Goal: Task Accomplishment & Management: Use online tool/utility

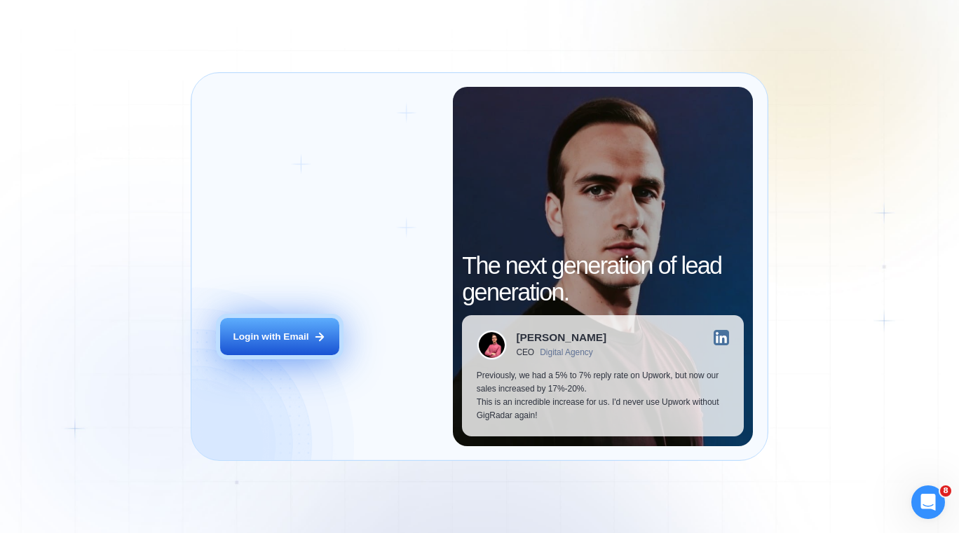
click at [289, 336] on div "Login with Email" at bounding box center [271, 337] width 76 height 13
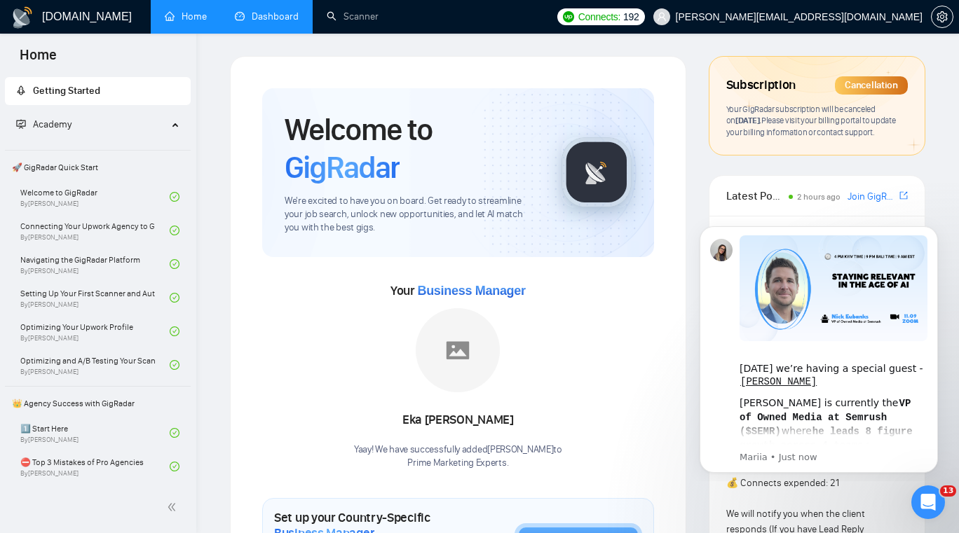
click at [283, 13] on link "Dashboard" at bounding box center [267, 17] width 64 height 12
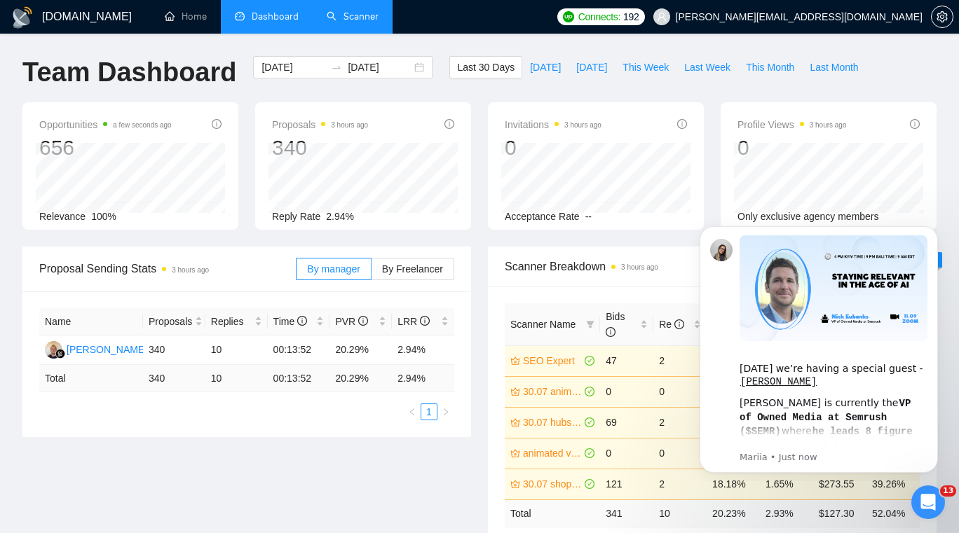
click at [340, 22] on link "Scanner" at bounding box center [353, 17] width 52 height 12
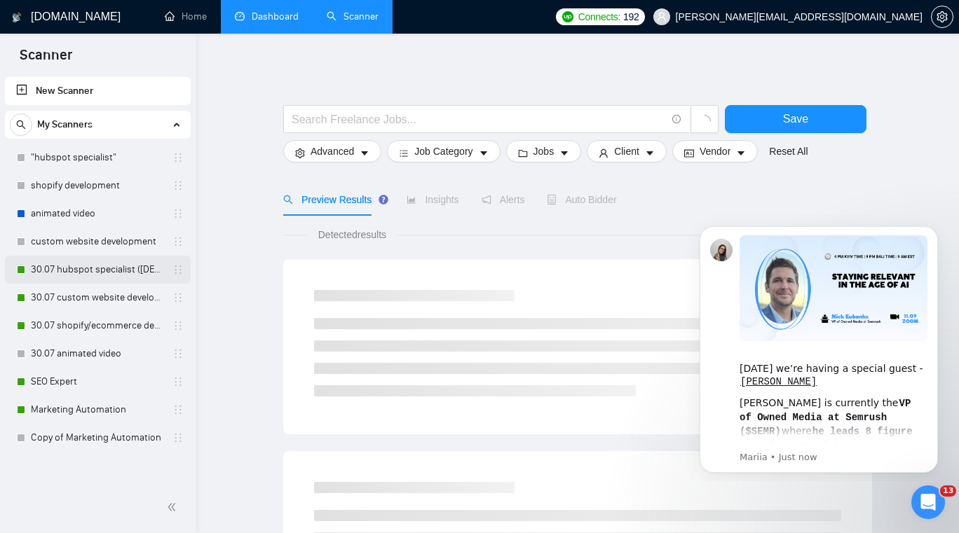
click at [125, 269] on link "30.07 hubspot specialist ([DEMOGRAPHIC_DATA] - not for residents)" at bounding box center [97, 270] width 133 height 28
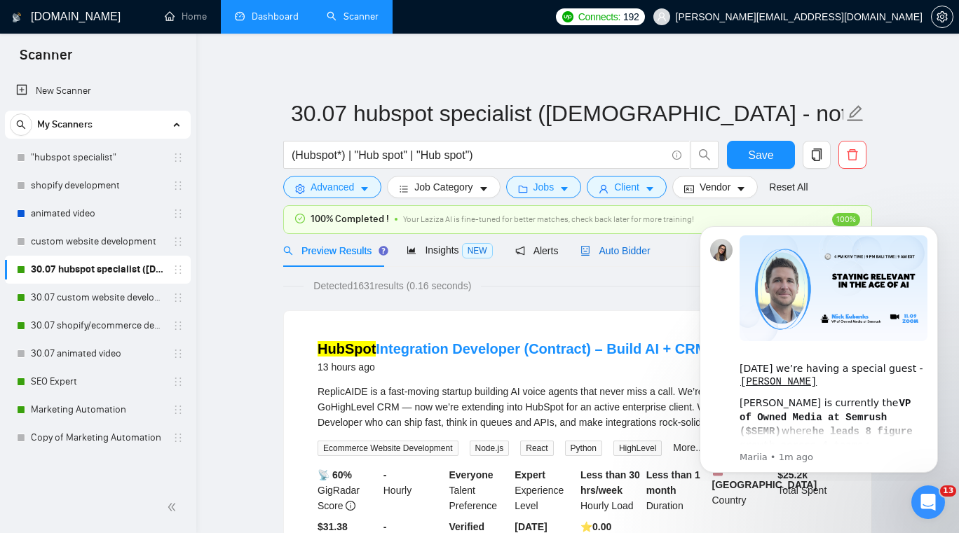
click at [621, 244] on div "Auto Bidder" at bounding box center [614, 250] width 69 height 15
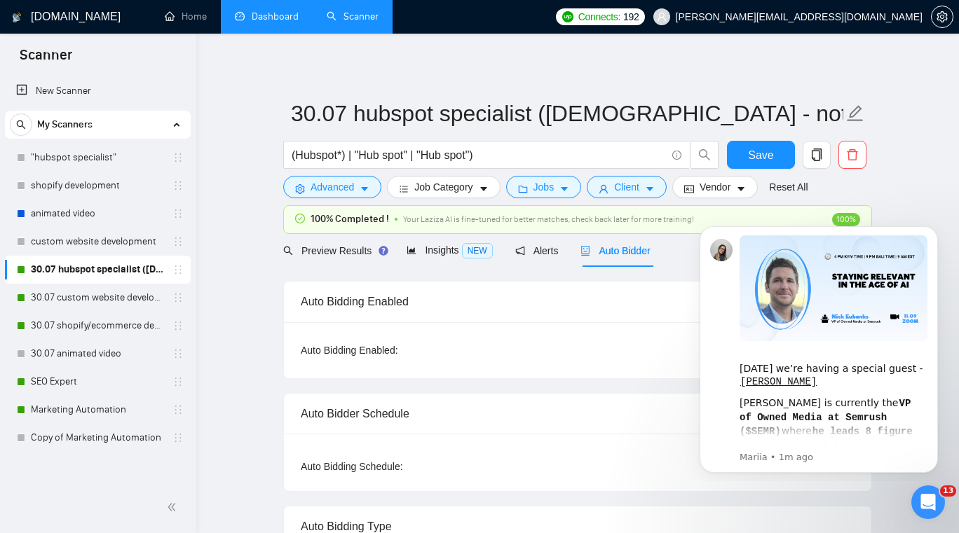
checkbox input "true"
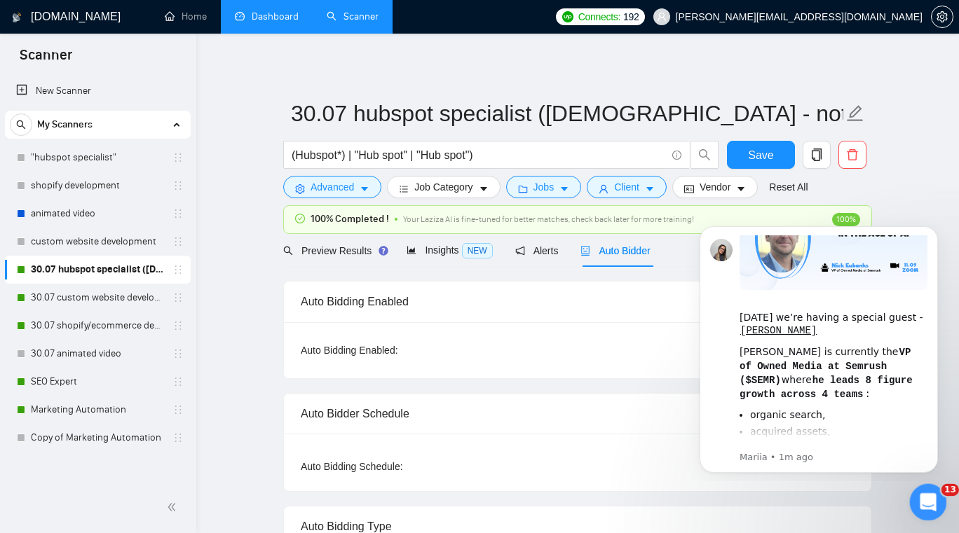
click at [917, 507] on div "Open Intercom Messenger" at bounding box center [926, 500] width 46 height 46
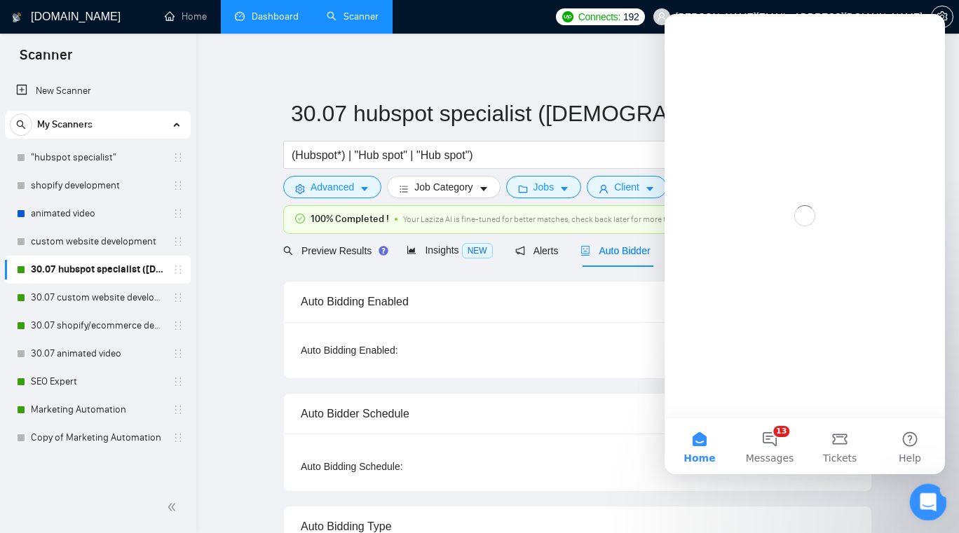
scroll to position [0, 0]
click at [917, 507] on icon "Close Intercom Messenger" at bounding box center [925, 500] width 17 height 17
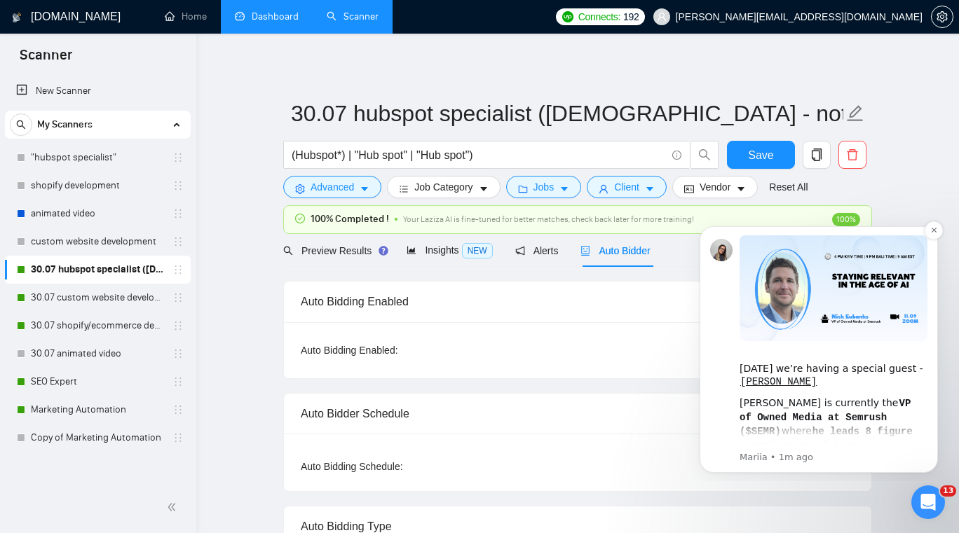
click at [727, 350] on div "[DATE] we’re having a special guest - [PERSON_NAME] [PERSON_NAME] is currently …" at bounding box center [818, 349] width 217 height 228
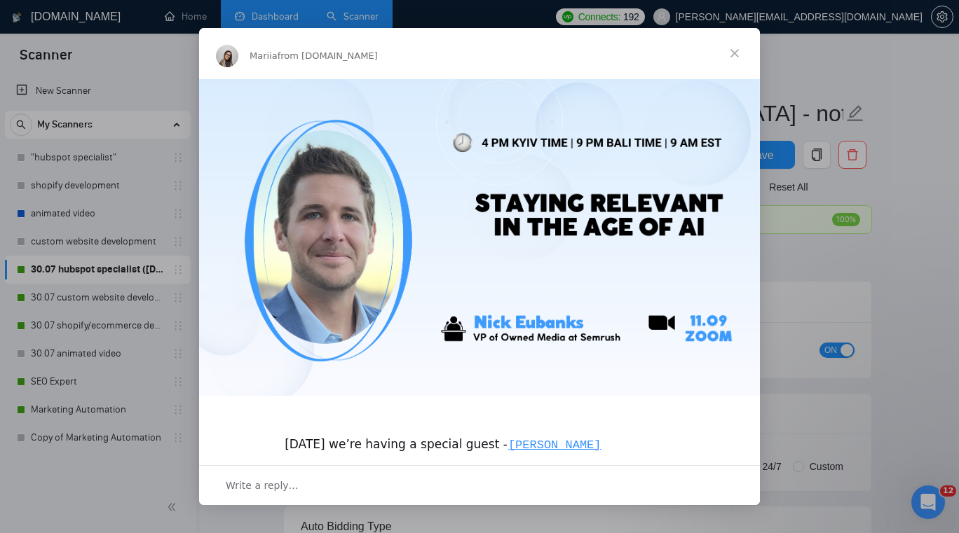
click at [737, 59] on span "Close" at bounding box center [734, 53] width 50 height 50
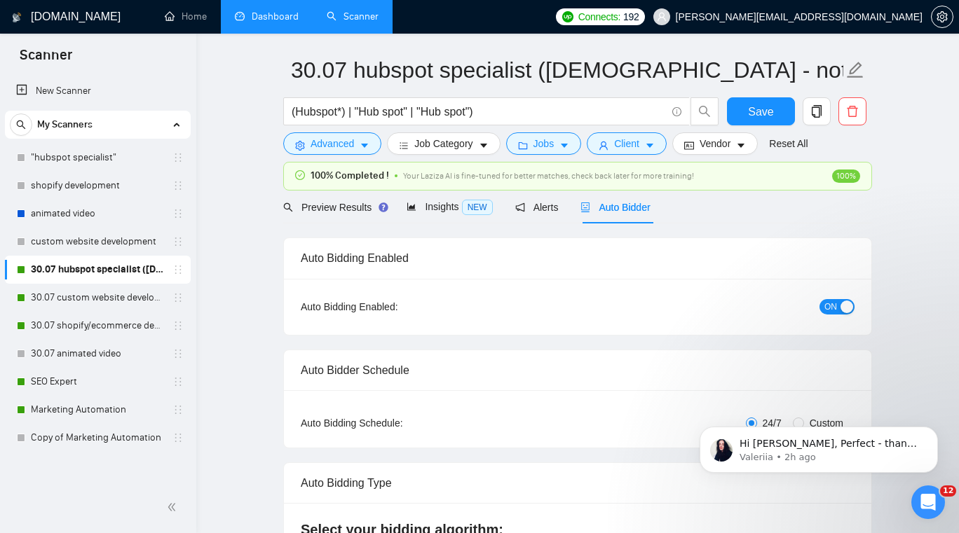
scroll to position [49, 0]
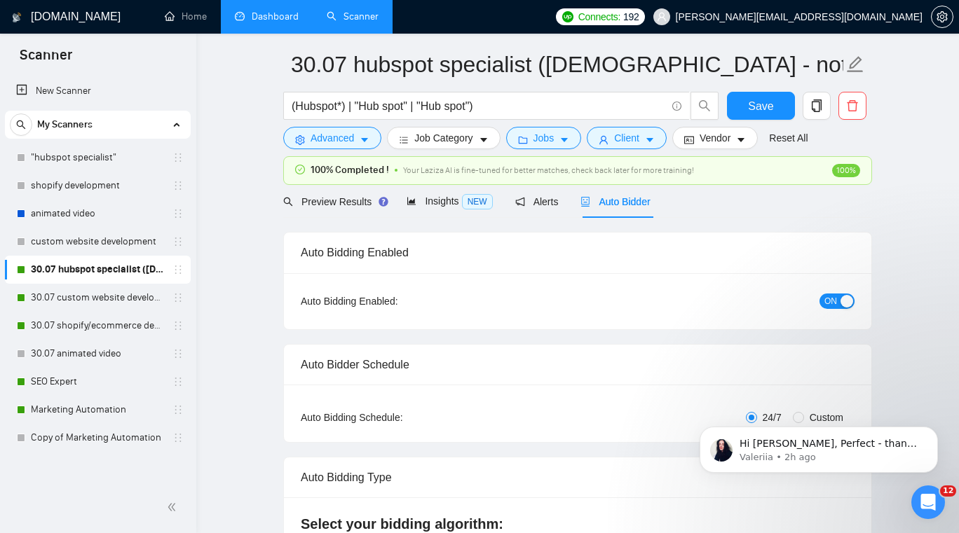
click at [828, 295] on span "ON" at bounding box center [830, 301] width 13 height 15
click at [67, 296] on link "30.07 custom website development" at bounding box center [97, 298] width 133 height 28
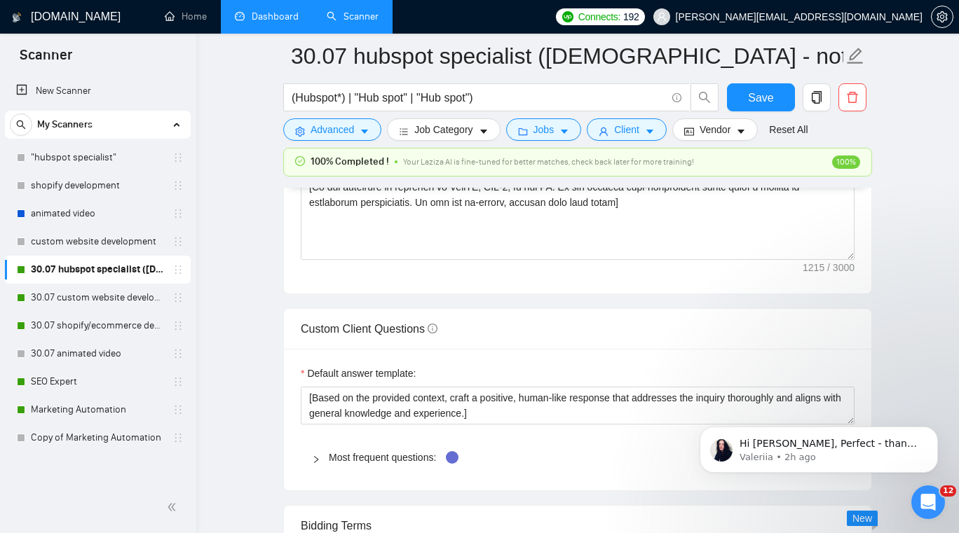
scroll to position [1877, 0]
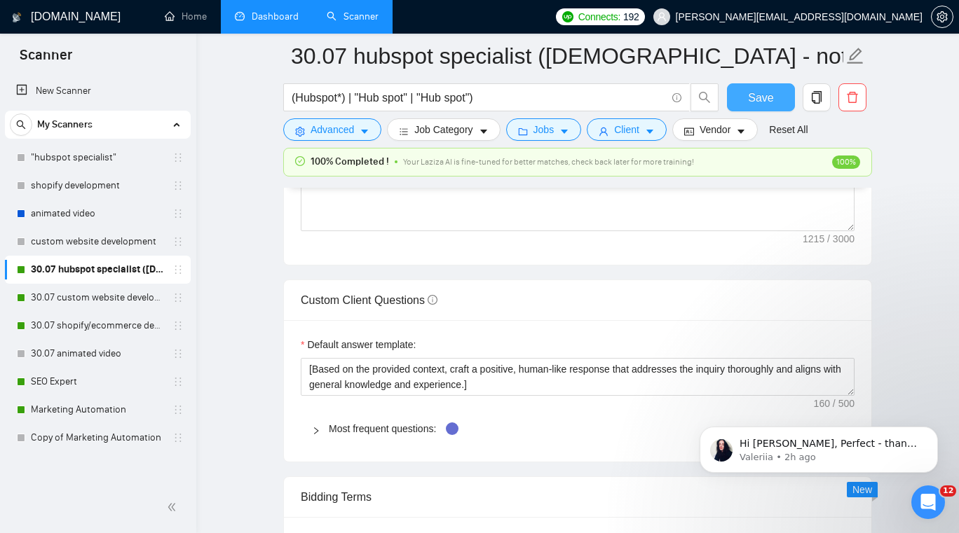
click at [744, 105] on button "Save" at bounding box center [761, 97] width 68 height 28
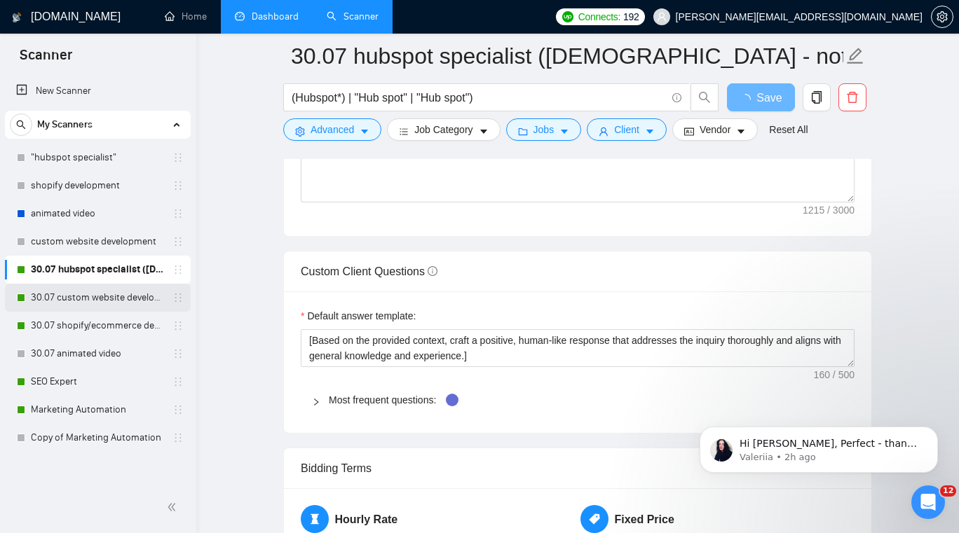
click at [123, 293] on link "30.07 custom website development" at bounding box center [97, 298] width 133 height 28
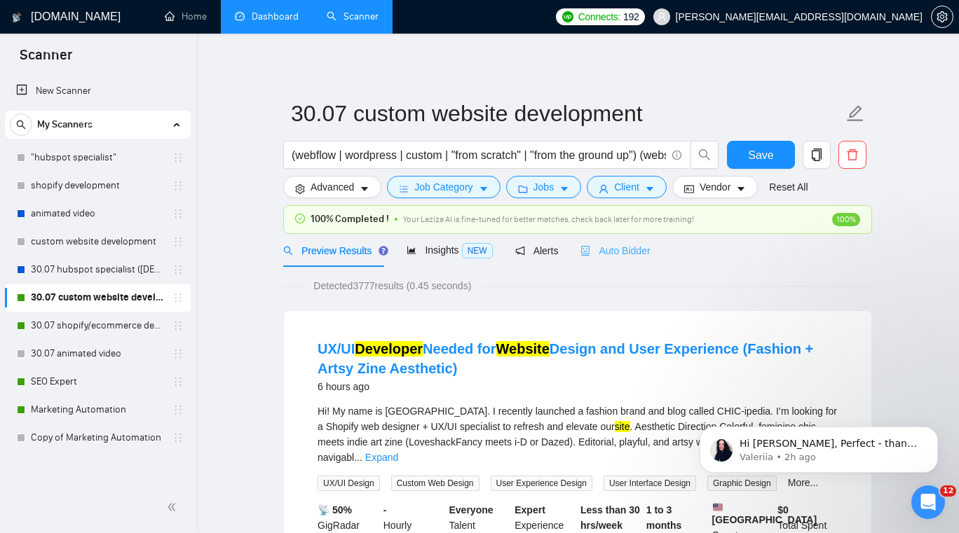
click at [604, 240] on div "Auto Bidder" at bounding box center [614, 250] width 69 height 33
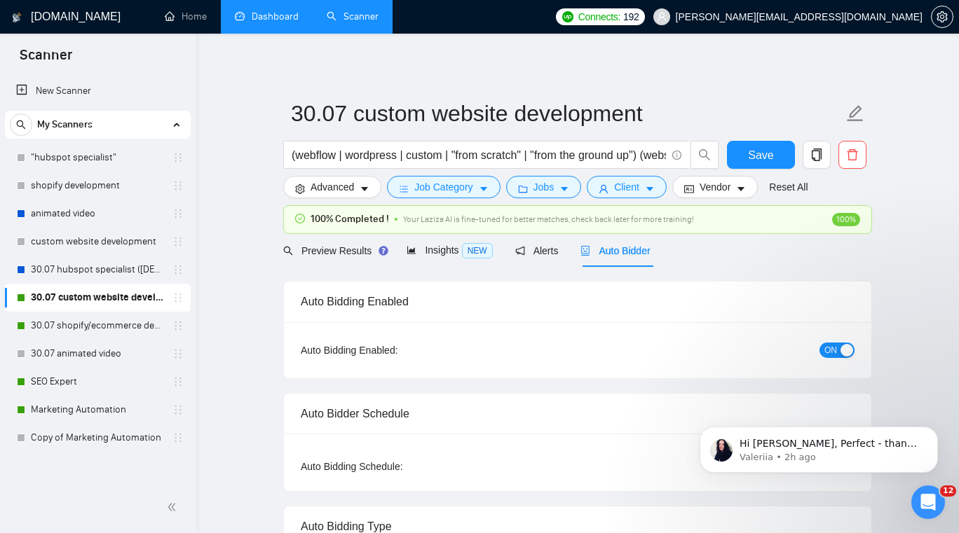
click at [839, 351] on button "ON" at bounding box center [836, 350] width 35 height 15
click at [744, 157] on button "Save" at bounding box center [761, 155] width 68 height 28
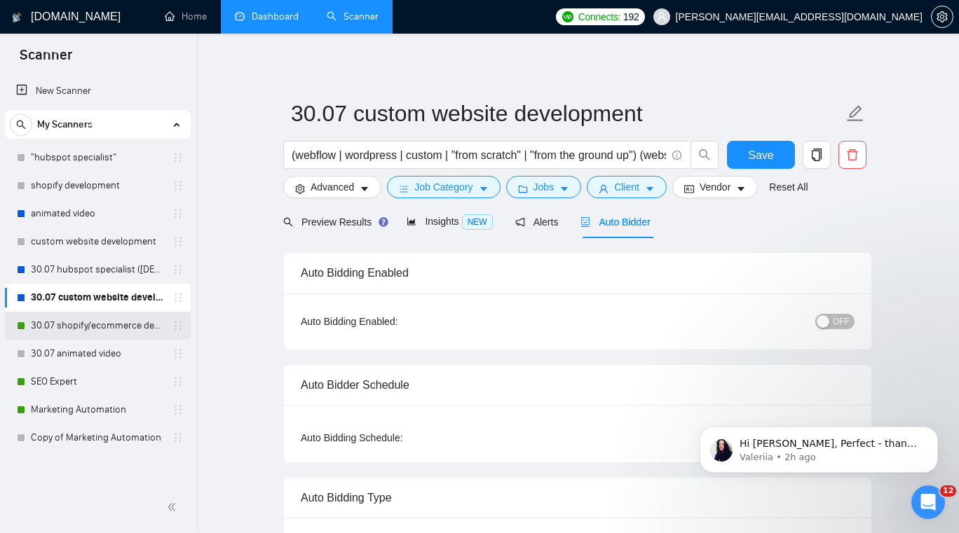
click at [100, 320] on link "30.07 shopify/ecommerce development (worldwide)" at bounding box center [97, 326] width 133 height 28
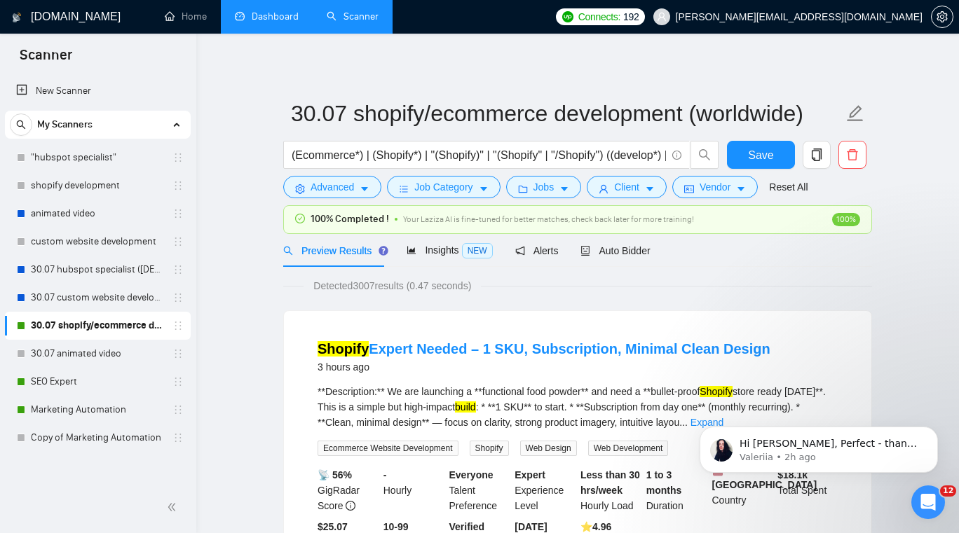
scroll to position [2, 0]
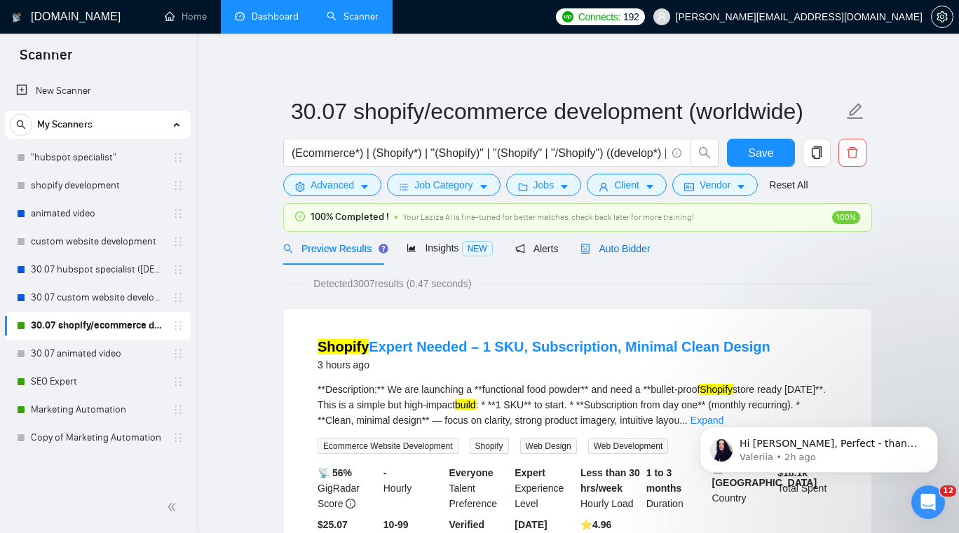
click at [638, 245] on span "Auto Bidder" at bounding box center [614, 248] width 69 height 11
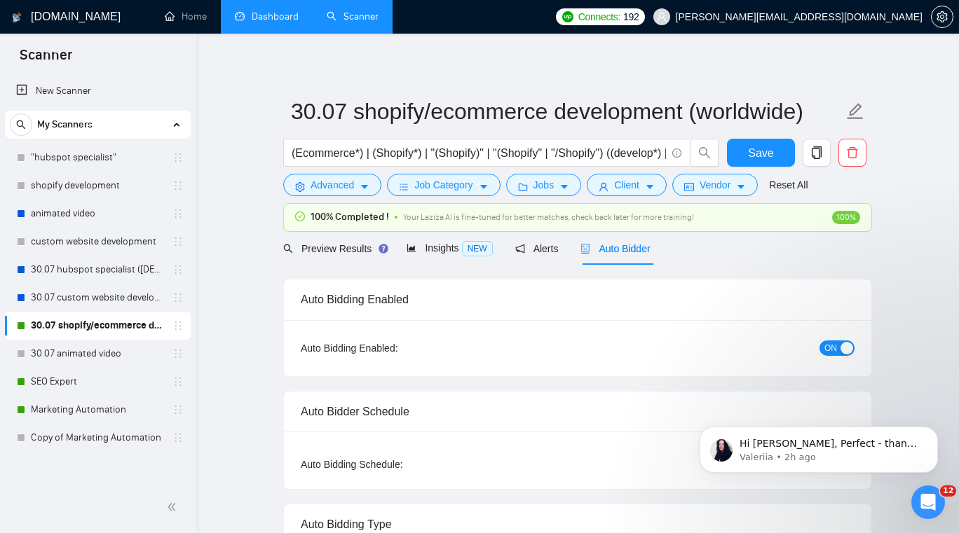
click at [839, 350] on button "ON" at bounding box center [836, 348] width 35 height 15
click at [766, 153] on span "Save" at bounding box center [760, 153] width 25 height 18
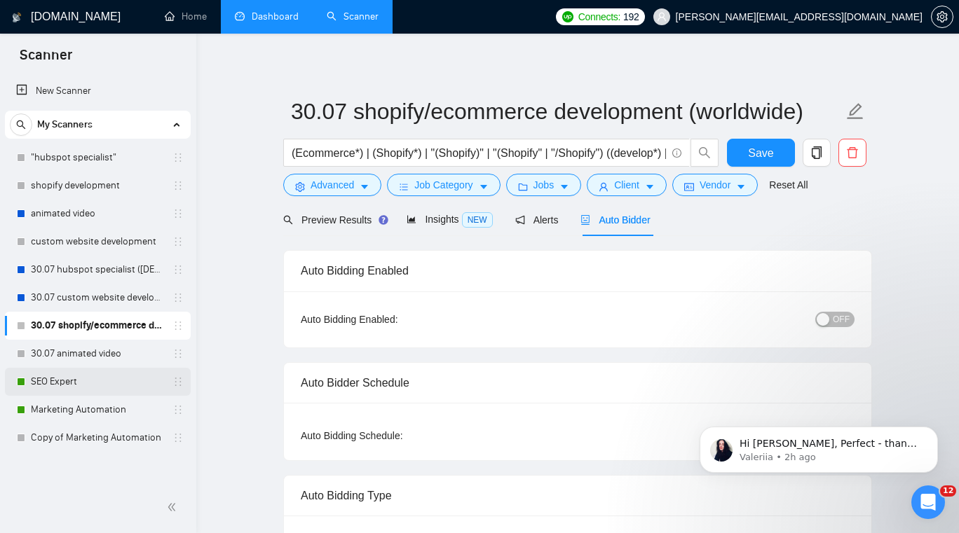
click at [97, 378] on link "SEO Expert" at bounding box center [97, 382] width 133 height 28
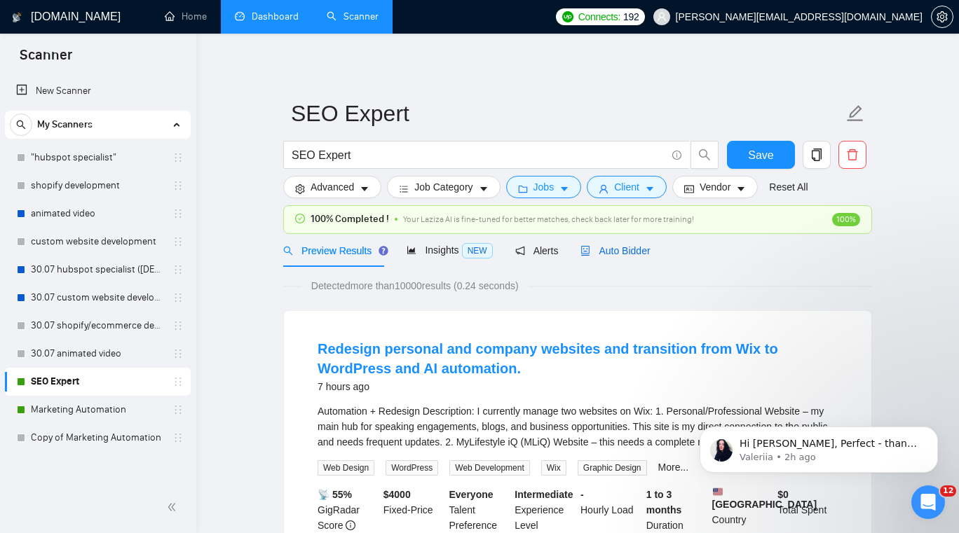
click at [632, 251] on span "Auto Bidder" at bounding box center [614, 250] width 69 height 11
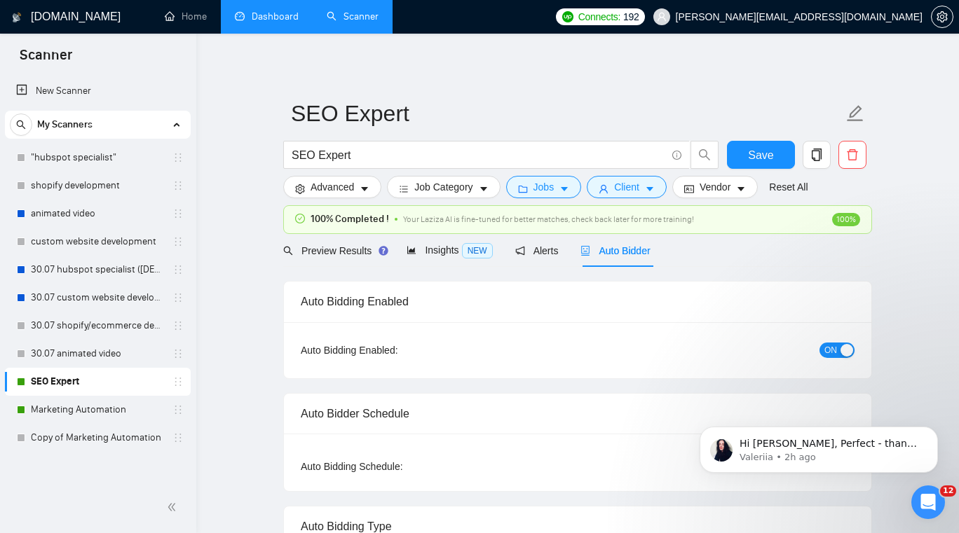
click at [851, 361] on div "ON" at bounding box center [762, 350] width 184 height 22
click at [844, 353] on div "button" at bounding box center [846, 350] width 13 height 13
click at [755, 164] on button "Save" at bounding box center [761, 155] width 68 height 28
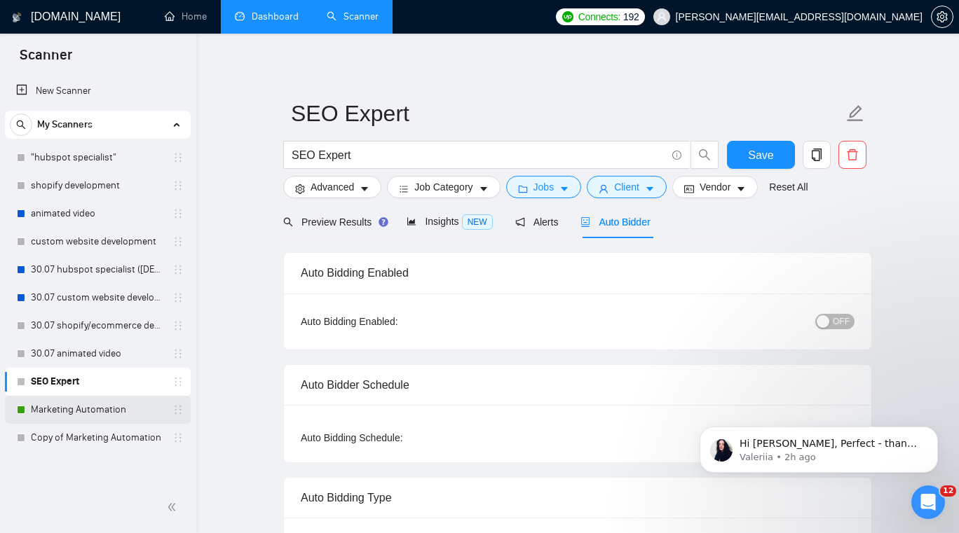
click at [121, 403] on link "Marketing Automation" at bounding box center [97, 410] width 133 height 28
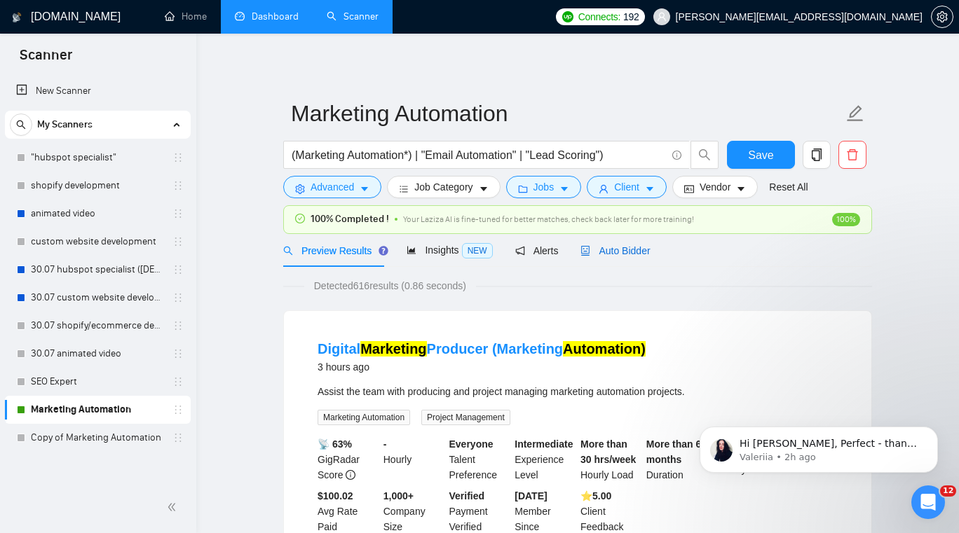
click at [633, 253] on span "Auto Bidder" at bounding box center [614, 250] width 69 height 11
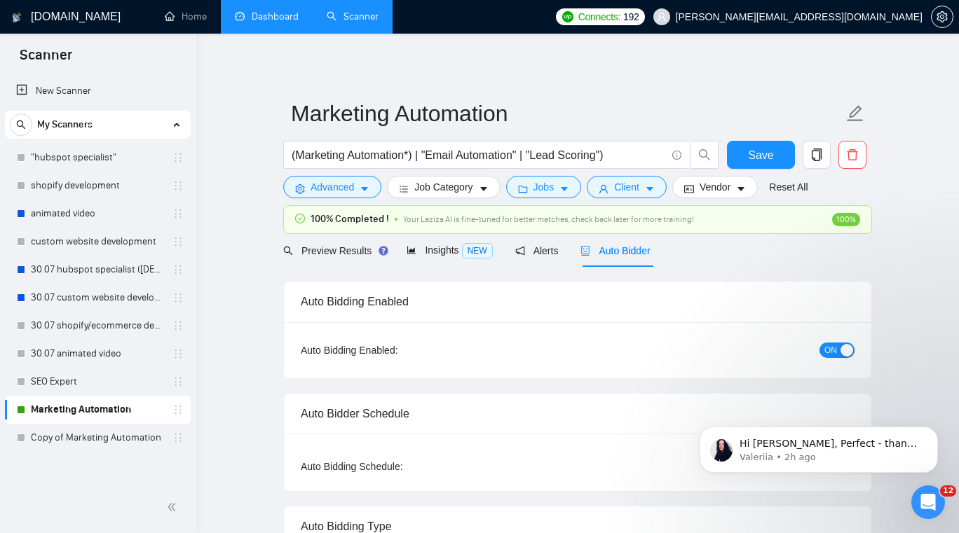
click at [849, 366] on div "Auto Bidding Enabled: ON" at bounding box center [577, 350] width 587 height 56
click at [849, 353] on div "button" at bounding box center [846, 350] width 13 height 13
click at [772, 144] on button "Save" at bounding box center [761, 155] width 68 height 28
